Goal: Task Accomplishment & Management: Complete application form

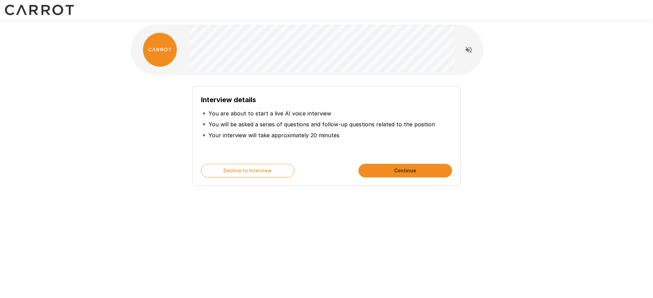
drag, startPoint x: 0, startPoint y: 0, endPoint x: 95, endPoint y: 128, distance: 158.9
click at [95, 128] on div "Interview details You are about to start a live AI voice interview You will be …" at bounding box center [326, 121] width 653 height 243
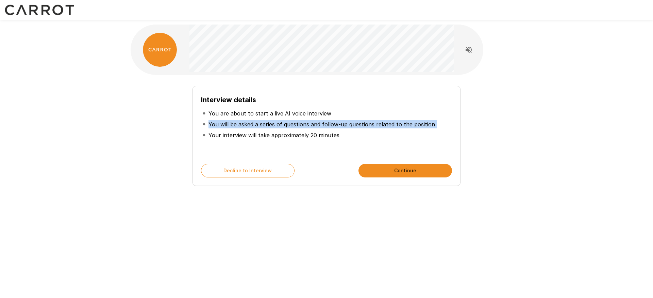
click at [94, 130] on div "Interview details You are about to start a live AI voice interview You will be …" at bounding box center [326, 121] width 653 height 243
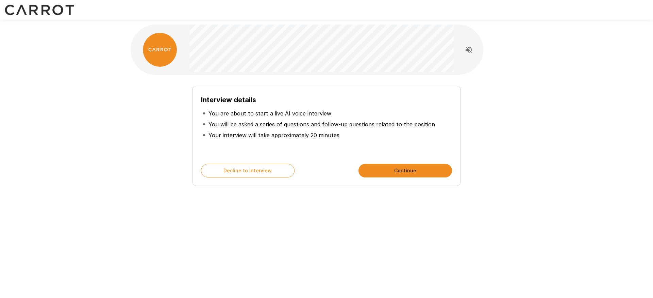
click at [101, 110] on div "Interview details You are about to start a live AI voice interview You will be …" at bounding box center [326, 121] width 653 height 243
click at [302, 121] on p "You will be asked a series of questions and follow-up questions related to the …" at bounding box center [322, 124] width 227 height 8
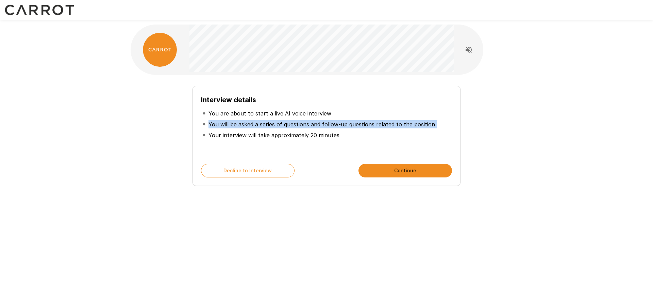
click at [302, 121] on p "You will be asked a series of questions and follow-up questions related to the …" at bounding box center [322, 124] width 227 height 8
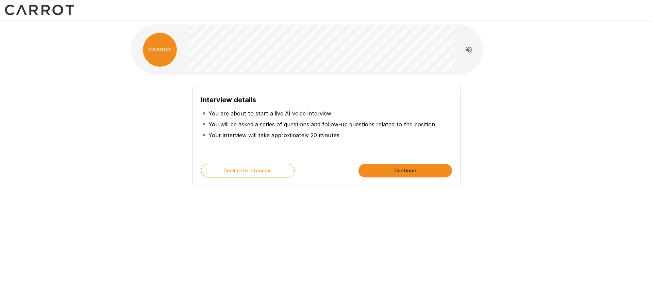
click at [214, 136] on p "Your interview will take approximately 20 minutes" at bounding box center [274, 135] width 131 height 8
click at [128, 139] on div "Interview details You are about to start a live AI voice interview You will be …" at bounding box center [327, 121] width 408 height 243
